Goal: Task Accomplishment & Management: Manage account settings

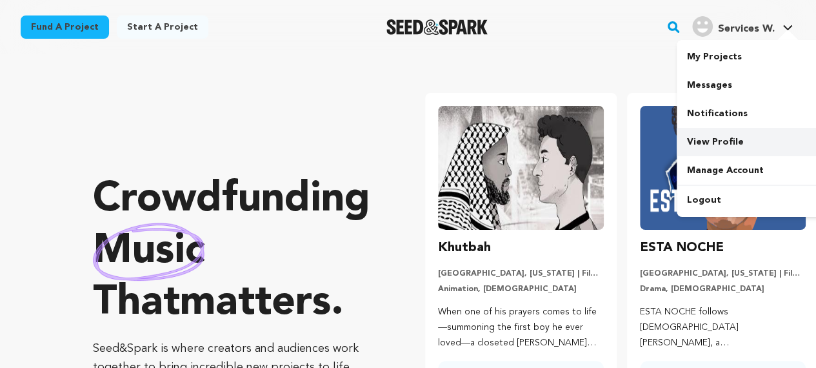
click at [707, 135] on link "View Profile" at bounding box center [748, 142] width 144 height 28
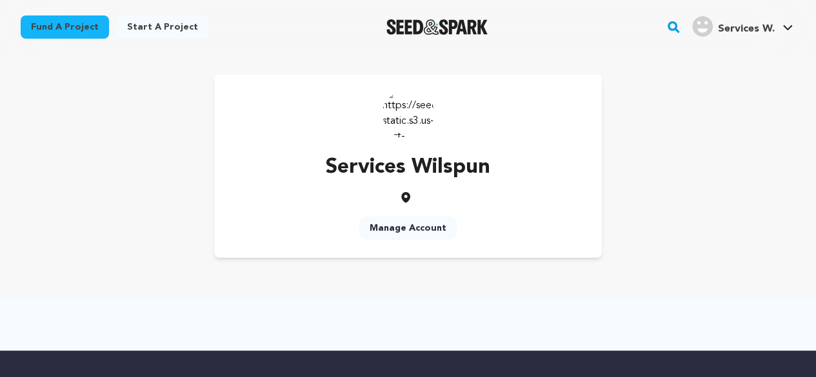
click at [423, 229] on link "Manage Account" at bounding box center [407, 228] width 97 height 23
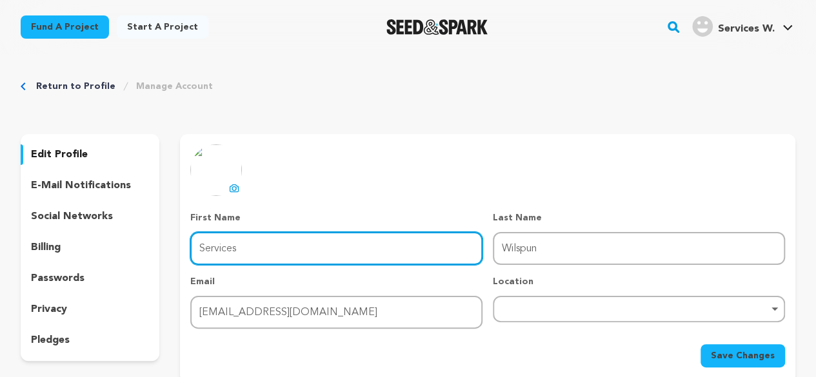
click at [274, 242] on input "Services" at bounding box center [336, 248] width 292 height 33
type input "wilspun"
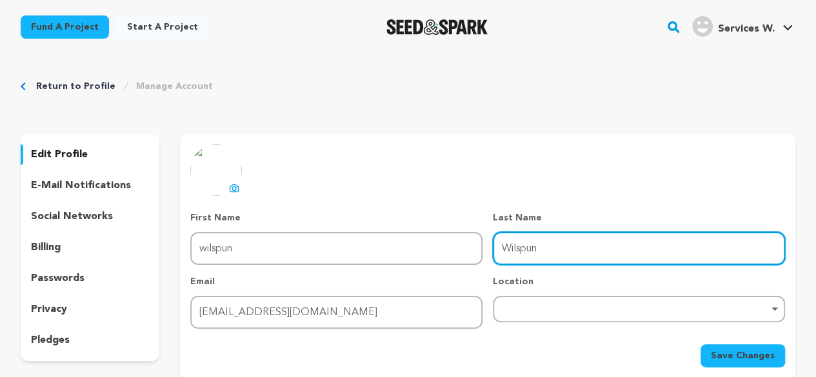
click at [555, 246] on input "Wilspun" at bounding box center [639, 248] width 292 height 33
type input "W"
click at [504, 250] on input "services" at bounding box center [639, 248] width 292 height 33
click at [566, 310] on div "Remove item" at bounding box center [638, 308] width 279 height 5
type input "Services"
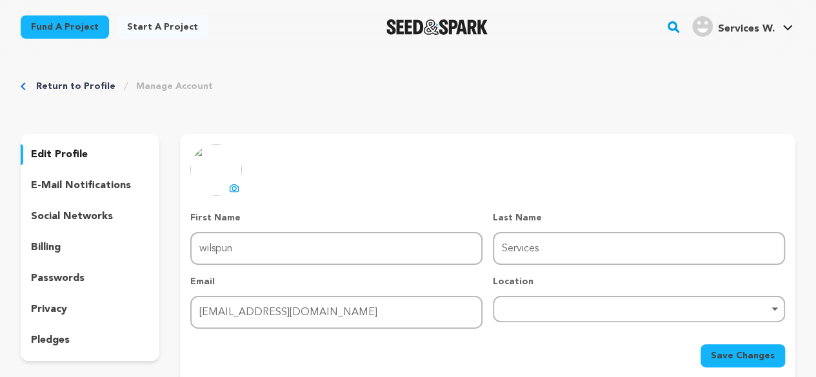
click at [431, 354] on div "Save Changes" at bounding box center [487, 355] width 595 height 23
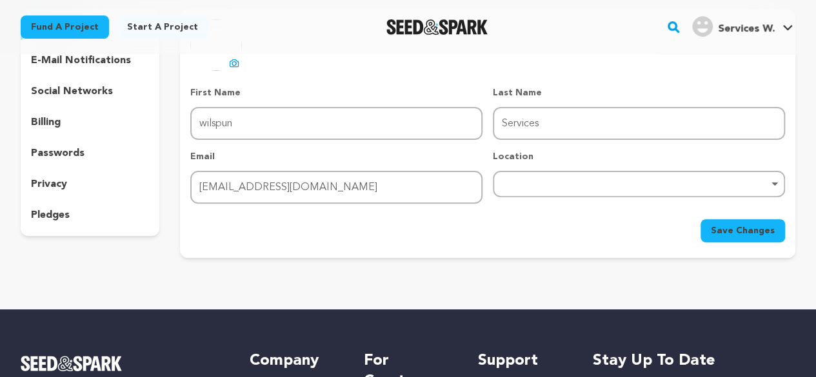
scroll to position [107, 0]
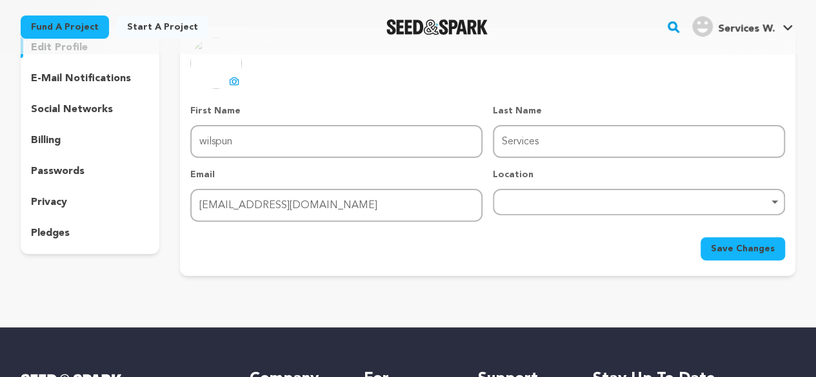
click at [747, 252] on span "Save Changes" at bounding box center [743, 248] width 64 height 13
click at [230, 79] on icon at bounding box center [234, 80] width 8 height 7
click at [738, 241] on button "Save Changes" at bounding box center [742, 248] width 84 height 23
click at [753, 251] on span "Save Changes" at bounding box center [743, 248] width 64 height 13
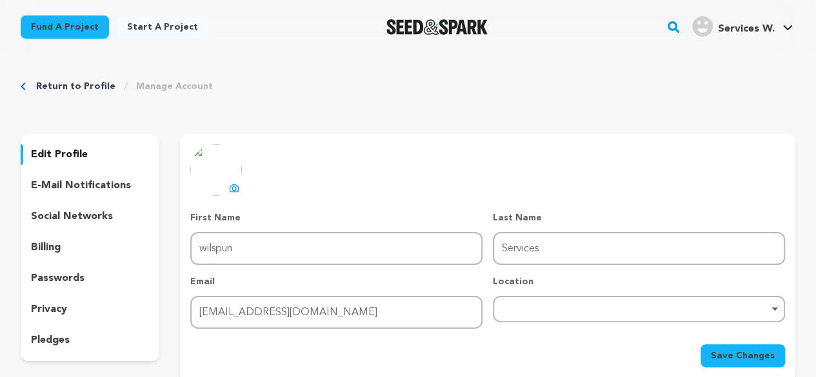
drag, startPoint x: 529, startPoint y: 16, endPoint x: 419, endPoint y: -16, distance: 114.9
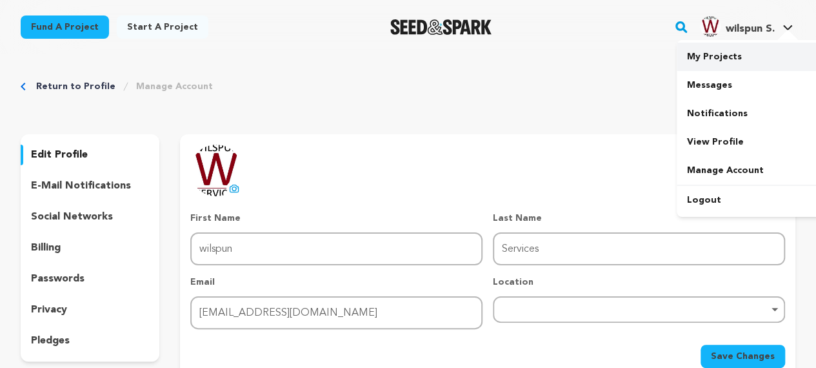
click at [738, 49] on link "My Projects" at bounding box center [748, 57] width 144 height 28
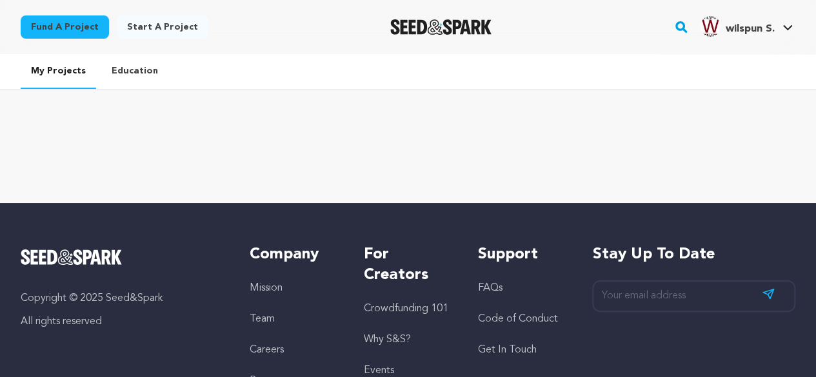
drag, startPoint x: 814, startPoint y: 55, endPoint x: 813, endPoint y: 25, distance: 29.7
click at [813, 25] on main "Fund a project Start a project Search" at bounding box center [408, 272] width 816 height 544
click at [788, 83] on ul "My Projects Education" at bounding box center [408, 71] width 816 height 35
click at [124, 68] on link "Education" at bounding box center [134, 71] width 67 height 34
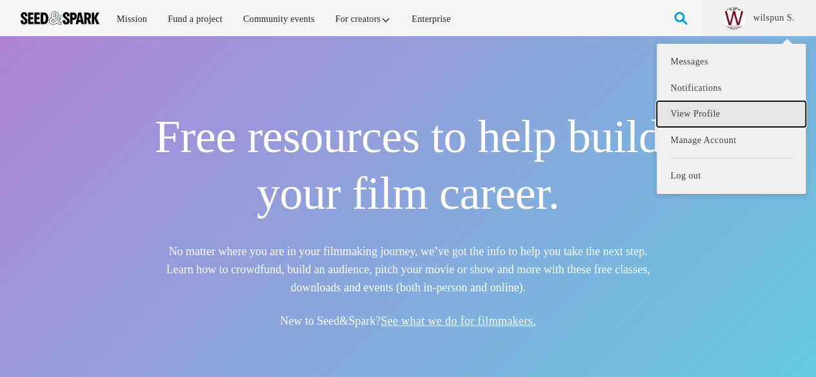
click at [712, 110] on link "View Profile" at bounding box center [730, 114] width 148 height 26
